Goal: Task Accomplishment & Management: Manage account settings

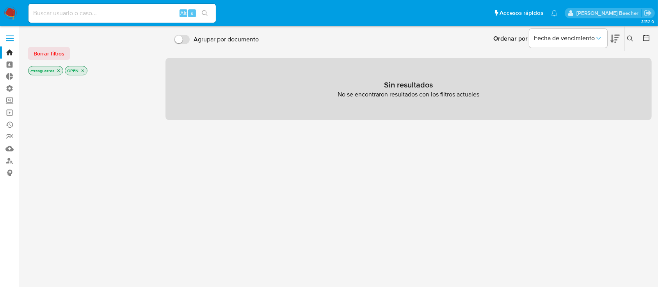
click at [10, 36] on span at bounding box center [10, 35] width 8 height 1
click at [0, 0] on input "checkbox" at bounding box center [0, 0] width 0 height 0
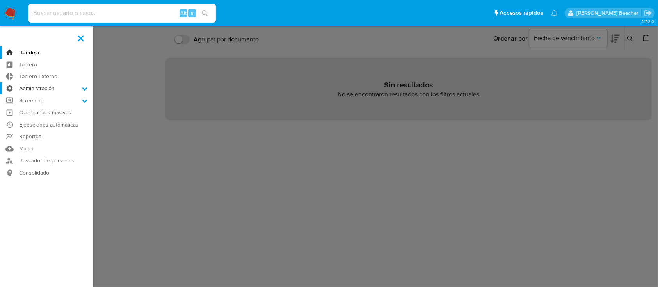
click at [59, 91] on label "Administración" at bounding box center [46, 88] width 93 height 12
click at [0, 0] on input "Administración" at bounding box center [0, 0] width 0 height 0
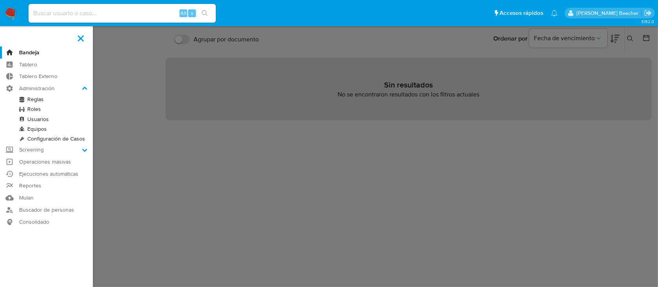
click at [37, 108] on link "Roles" at bounding box center [46, 109] width 93 height 10
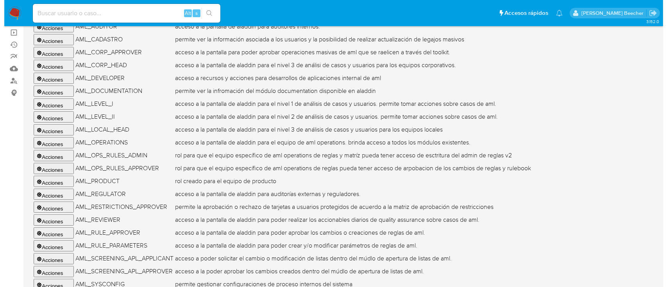
scroll to position [81, 0]
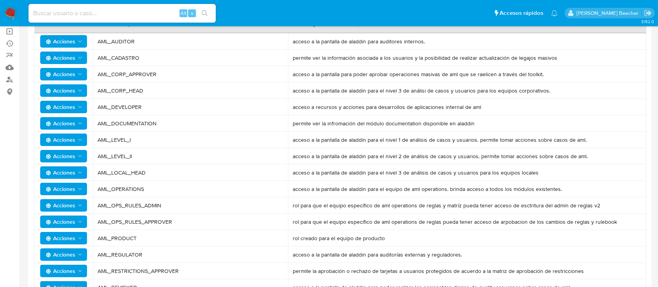
click at [84, 141] on button "Acciones" at bounding box center [63, 140] width 47 height 12
click at [73, 175] on button "Permisos" at bounding box center [65, 178] width 70 height 19
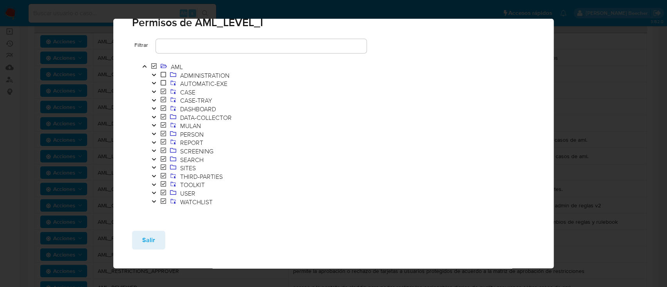
scroll to position [21, 0]
click at [154, 183] on icon "Toggle" at bounding box center [153, 184] width 5 height 5
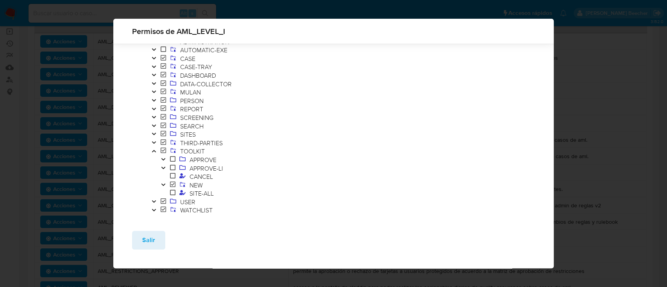
scroll to position [42, 0]
click at [161, 182] on icon "Toggle" at bounding box center [162, 180] width 5 height 5
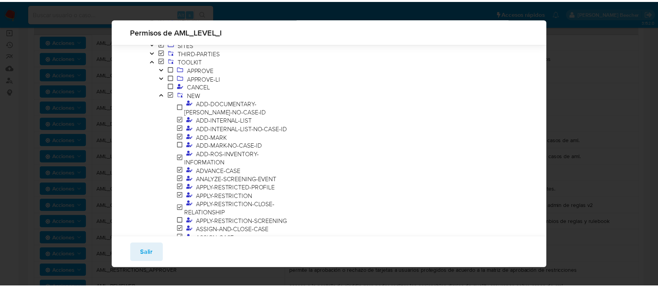
scroll to position [129, 0]
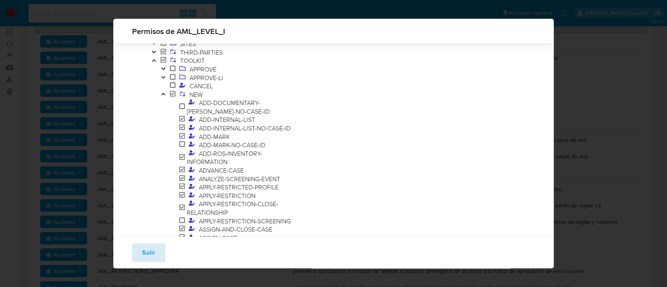
click at [157, 255] on button "Salir" at bounding box center [148, 252] width 33 height 19
